Goal: Task Accomplishment & Management: Use online tool/utility

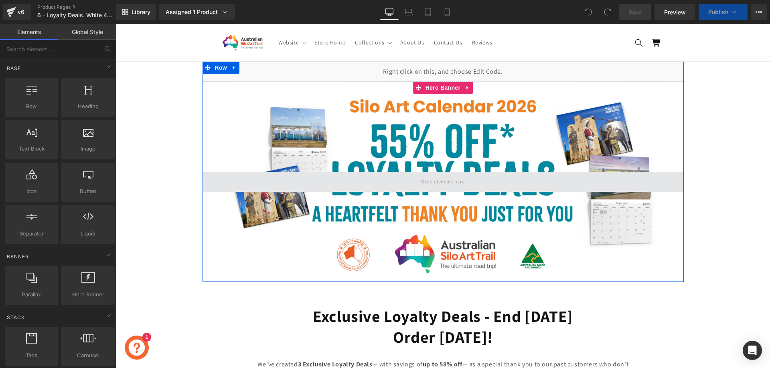
scroll to position [200, 0]
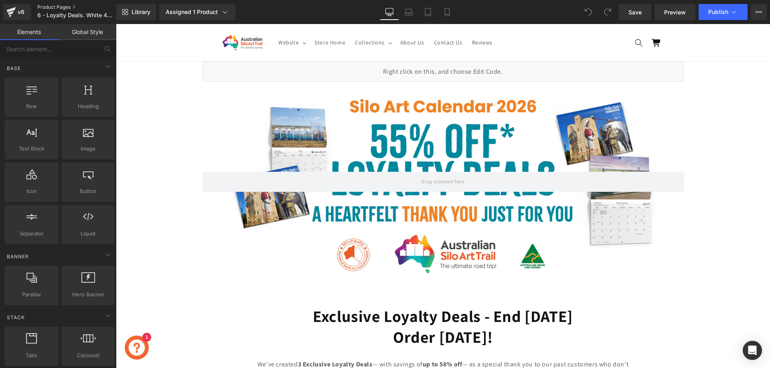
click at [57, 9] on link "Product Pages" at bounding box center [83, 7] width 92 height 6
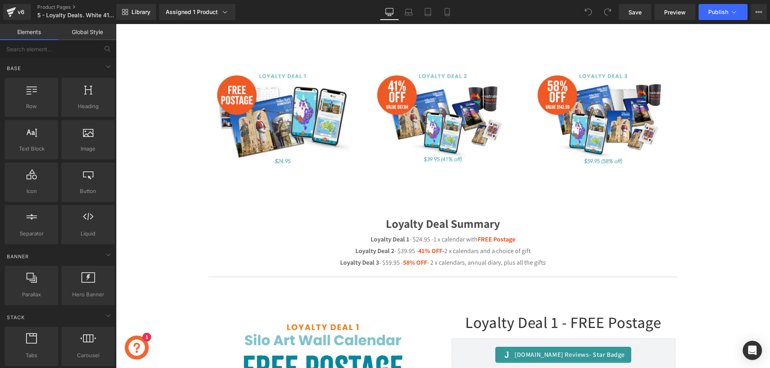
scroll to position [361, 0]
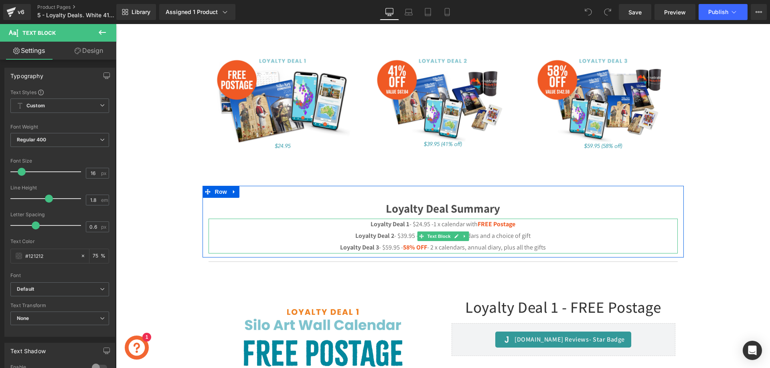
drag, startPoint x: 366, startPoint y: 222, endPoint x: 554, endPoint y: 243, distance: 189.1
click at [554, 243] on div "Loyalty Deal 1 - $24.95 -1 x calendar with FREE Postage Loyalty Deal 2 - $39.95…" at bounding box center [442, 236] width 469 height 34
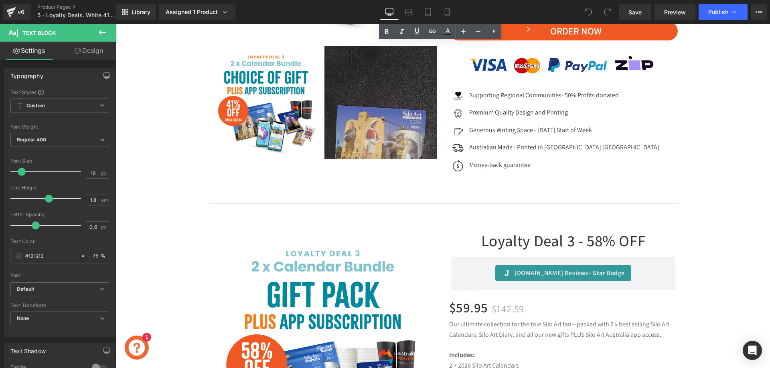
scroll to position [1363, 0]
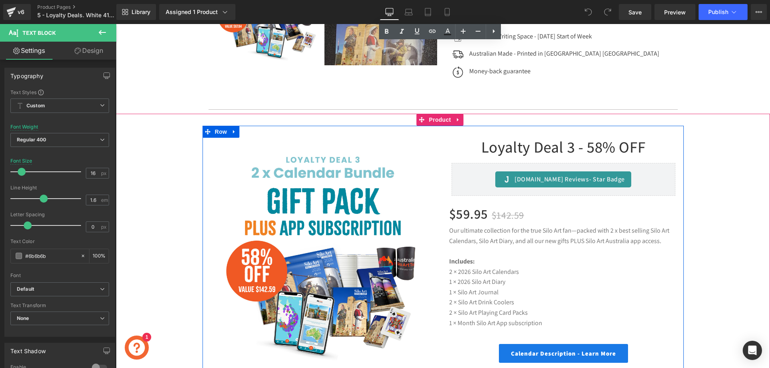
drag, startPoint x: 541, startPoint y: 325, endPoint x: 445, endPoint y: 273, distance: 108.9
click at [445, 273] on div "Loyalty Deal 3 - 58% OFF (P) Title Judge.me Reviews - Star Badge Judge.me Revie…" at bounding box center [563, 337] width 241 height 398
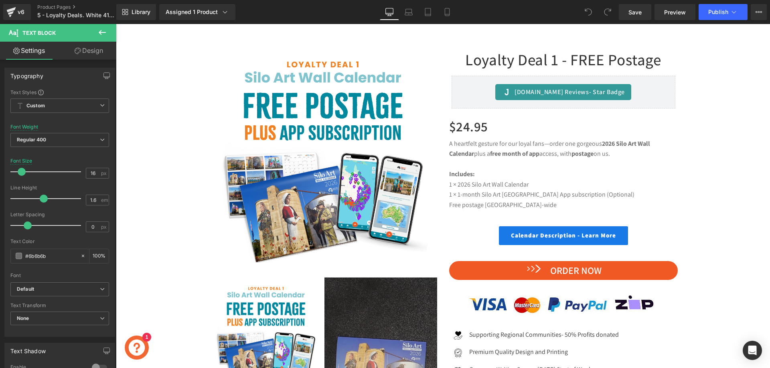
scroll to position [481, 0]
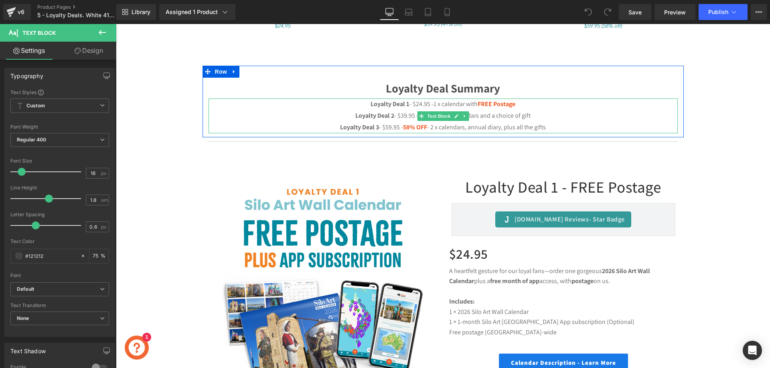
drag, startPoint x: 549, startPoint y: 129, endPoint x: 350, endPoint y: 115, distance: 199.3
click at [350, 115] on div "Loyalty Deal 1 - $24.95 -1 x calendar with FREE Postage Loyalty Deal 2 - $39.95…" at bounding box center [442, 116] width 469 height 34
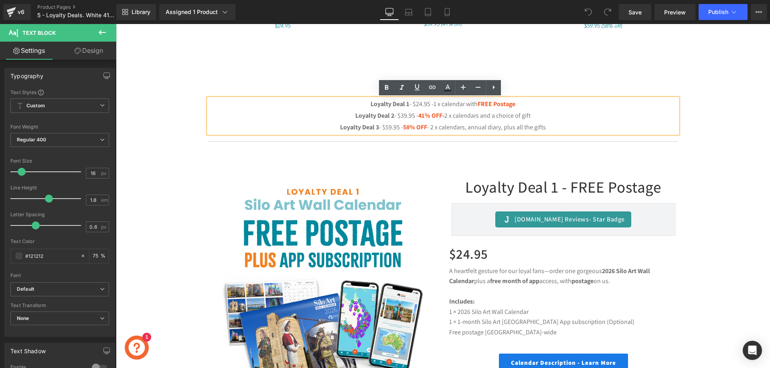
copy div "Loyalty Deal 2 - $39.95 - 41% OFF - 2 x calendars and a choice of gift Loyalty …"
